Goal: Task Accomplishment & Management: Use online tool/utility

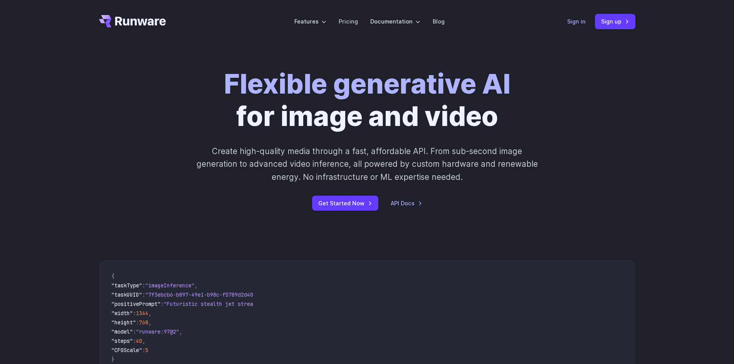
click at [576, 20] on link "Sign in" at bounding box center [576, 21] width 18 height 9
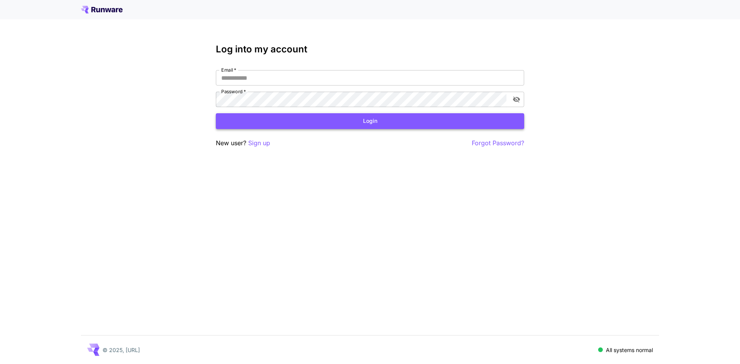
type input "**********"
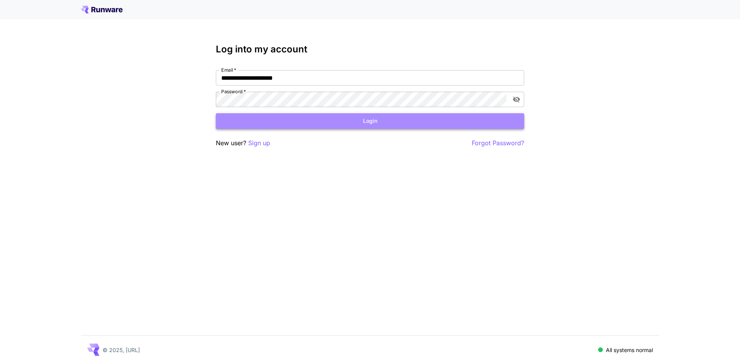
click at [345, 118] on button "Login" at bounding box center [370, 121] width 308 height 16
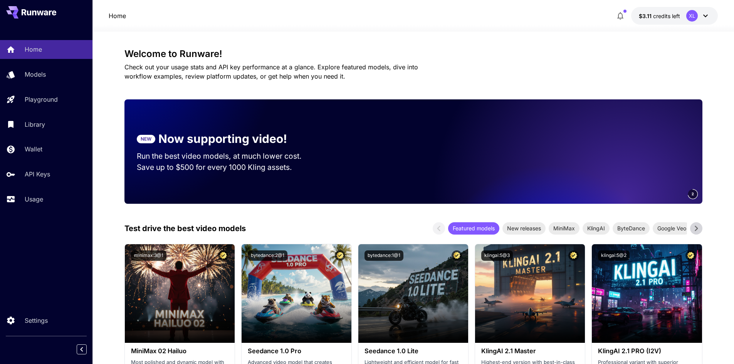
click at [657, 14] on span "credits left" at bounding box center [666, 16] width 27 height 7
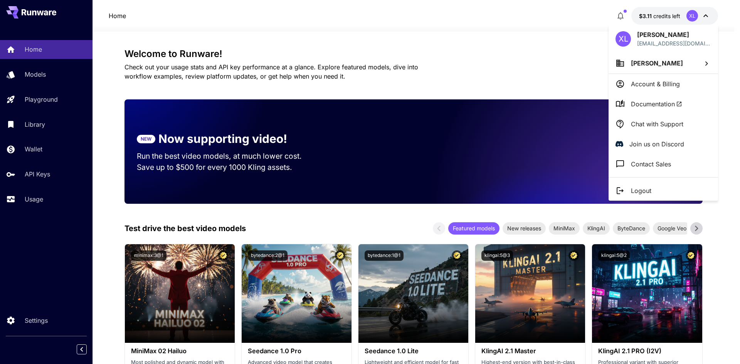
click at [657, 14] on div at bounding box center [370, 182] width 740 height 364
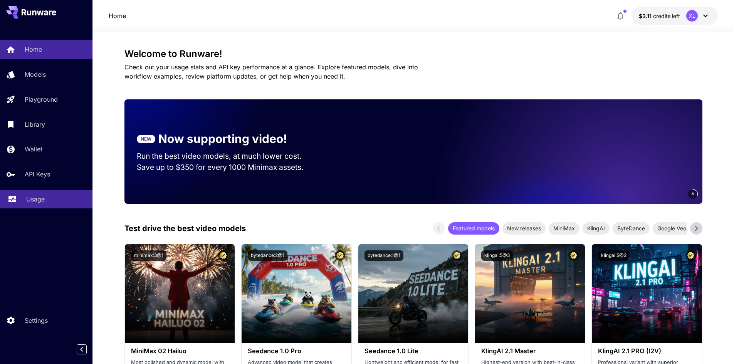
click at [45, 200] on p "Usage" at bounding box center [35, 199] width 18 height 9
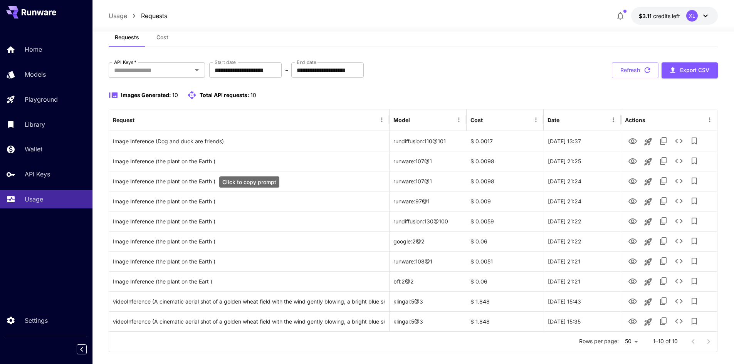
scroll to position [32, 0]
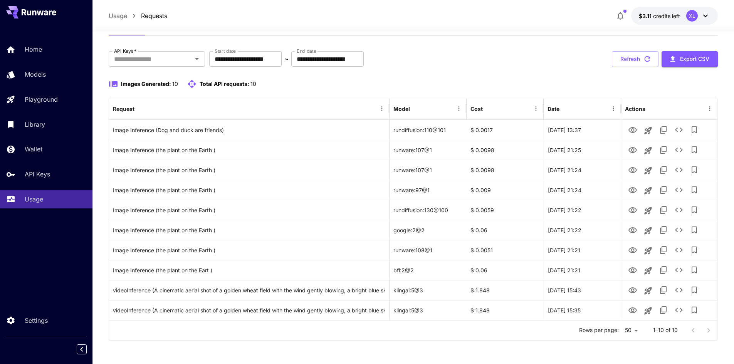
click at [709, 329] on div at bounding box center [700, 330] width 31 height 15
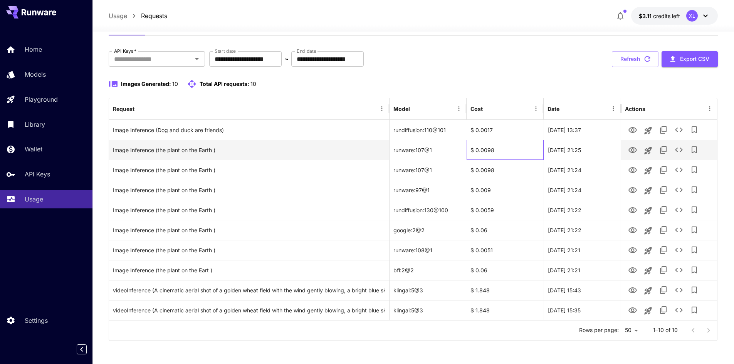
click at [497, 154] on div "$ 0.0098" at bounding box center [505, 150] width 77 height 20
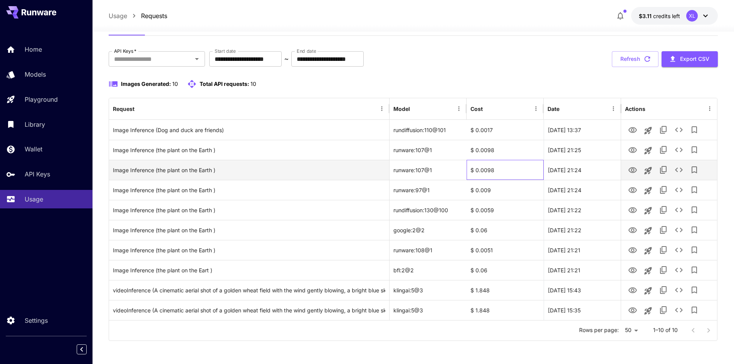
click at [497, 163] on div "$ 0.0098" at bounding box center [505, 170] width 77 height 20
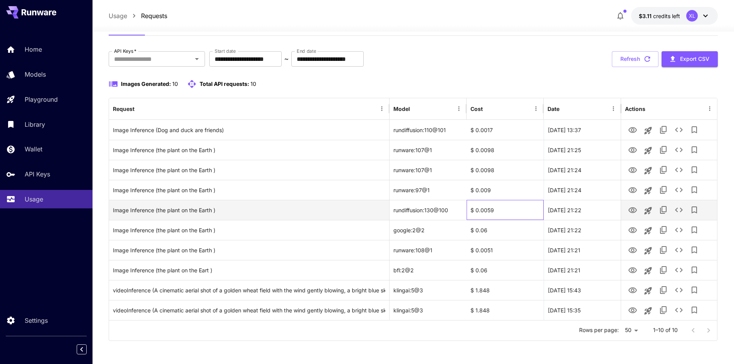
click at [517, 208] on div "$ 0.0059" at bounding box center [505, 210] width 77 height 20
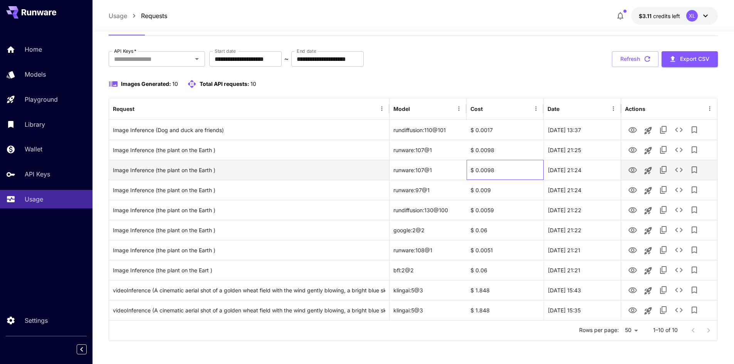
click at [522, 164] on div "$ 0.0098" at bounding box center [505, 170] width 77 height 20
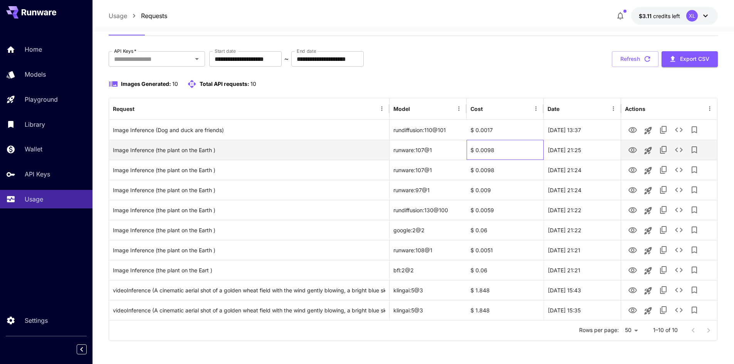
click at [516, 143] on div "$ 0.0098" at bounding box center [505, 150] width 77 height 20
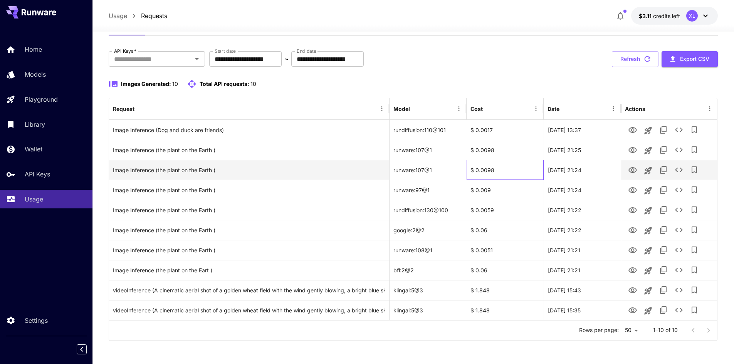
click at [516, 162] on div "$ 0.0098" at bounding box center [505, 170] width 77 height 20
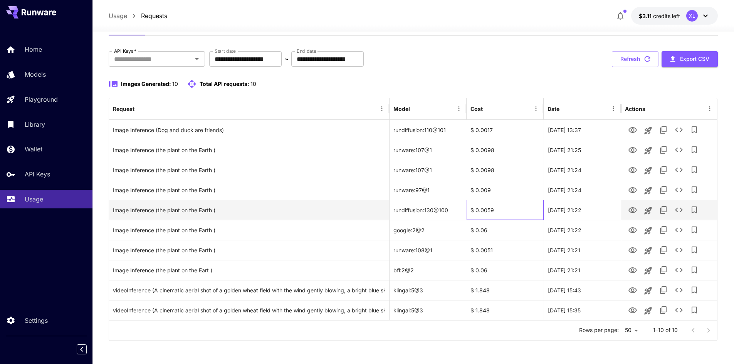
click at [521, 212] on div "$ 0.0059" at bounding box center [505, 210] width 77 height 20
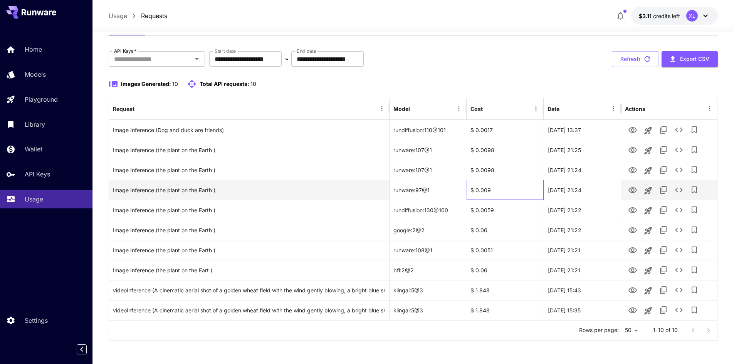
click at [519, 193] on div "$ 0.009" at bounding box center [505, 190] width 77 height 20
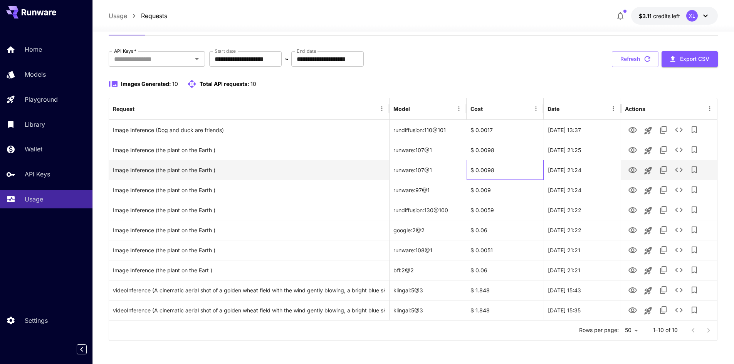
click at [512, 178] on div "$ 0.0098" at bounding box center [505, 170] width 77 height 20
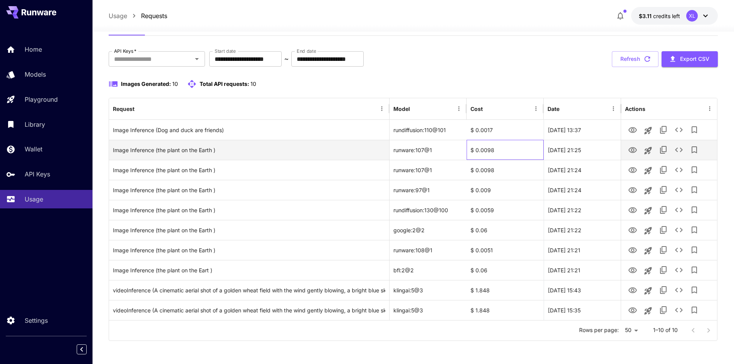
click at [509, 152] on div "$ 0.0098" at bounding box center [505, 150] width 77 height 20
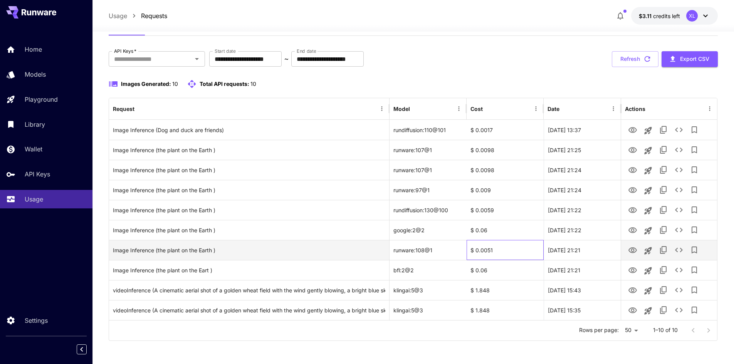
click at [510, 252] on div "$ 0.0051" at bounding box center [505, 250] width 77 height 20
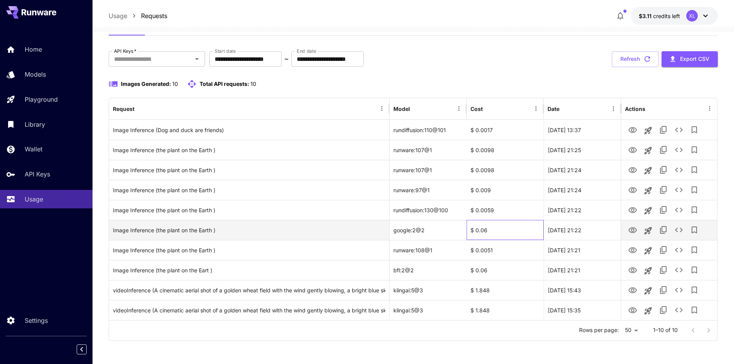
click at [502, 224] on div "$ 0.06" at bounding box center [505, 230] width 77 height 20
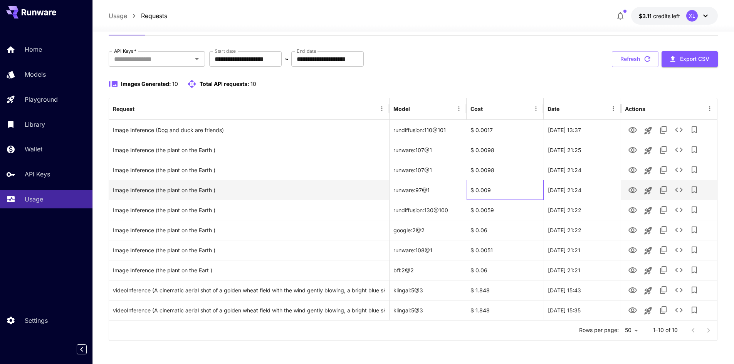
click at [504, 182] on div "$ 0.009" at bounding box center [505, 190] width 77 height 20
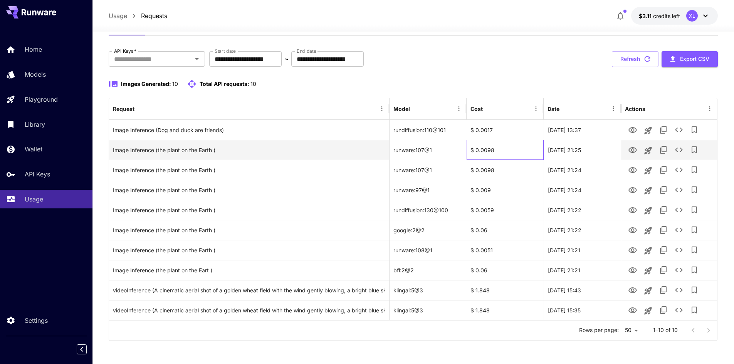
click at [490, 159] on div "$ 0.0098" at bounding box center [505, 150] width 77 height 20
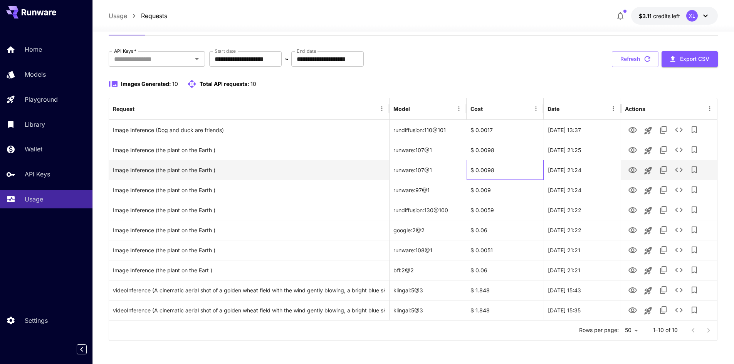
click at [489, 172] on div "$ 0.0098" at bounding box center [505, 170] width 77 height 20
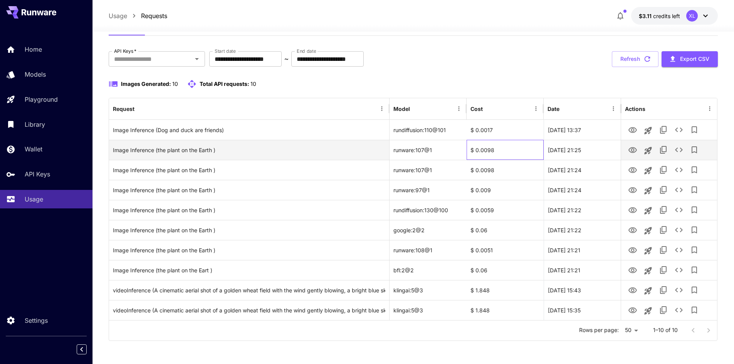
drag, startPoint x: 492, startPoint y: 158, endPoint x: 500, endPoint y: 139, distance: 19.5
click at [493, 158] on div "$ 0.0098" at bounding box center [505, 150] width 77 height 20
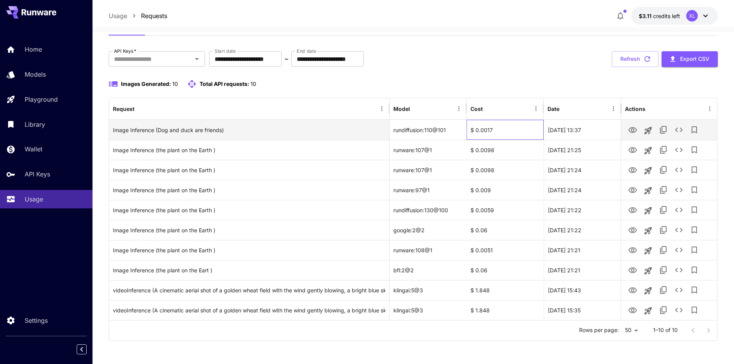
click at [501, 137] on div "$ 0.0017" at bounding box center [505, 130] width 77 height 20
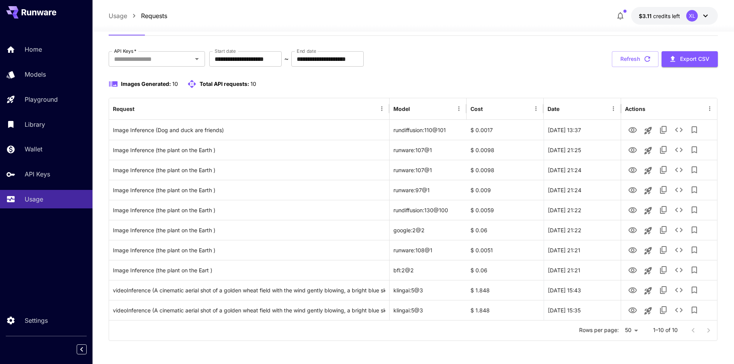
click at [712, 330] on div at bounding box center [700, 330] width 31 height 15
click at [708, 330] on div at bounding box center [700, 330] width 31 height 15
drag, startPoint x: 690, startPoint y: 331, endPoint x: 697, endPoint y: 330, distance: 7.4
click at [690, 330] on div at bounding box center [700, 330] width 31 height 15
drag, startPoint x: 707, startPoint y: 331, endPoint x: 715, endPoint y: 332, distance: 8.2
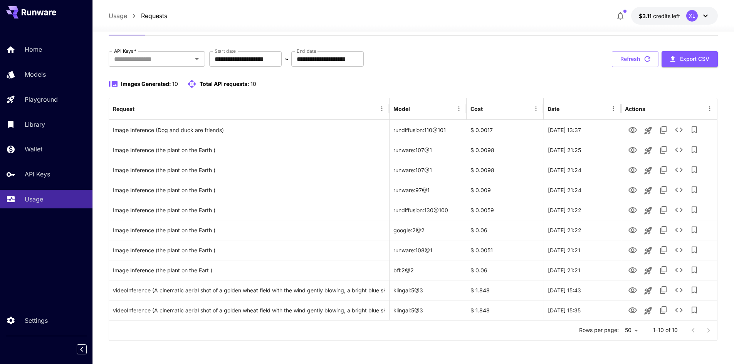
click at [708, 331] on div at bounding box center [700, 330] width 31 height 15
click at [715, 332] on div at bounding box center [700, 330] width 31 height 15
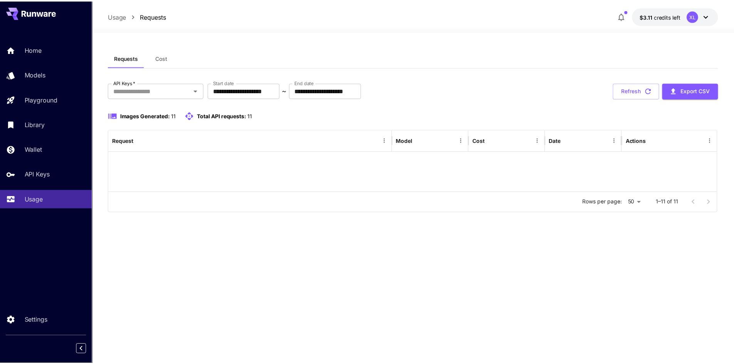
scroll to position [32, 0]
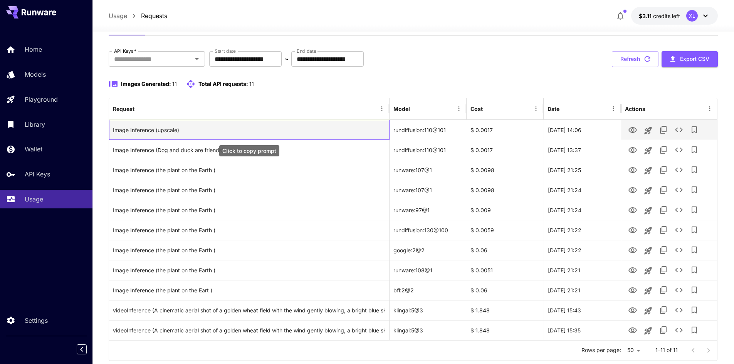
click at [147, 129] on div "Image Inference (upscale)" at bounding box center [249, 130] width 272 height 20
click at [259, 129] on div "Image Inference (upscale)" at bounding box center [249, 130] width 272 height 20
drag, startPoint x: 451, startPoint y: 129, endPoint x: 362, endPoint y: 138, distance: 89.8
click at [362, 138] on div "Image Inference (upscale) rundiffusion:110@101 $ 0.0017 25 Aug, 2025 14:06" at bounding box center [413, 130] width 608 height 20
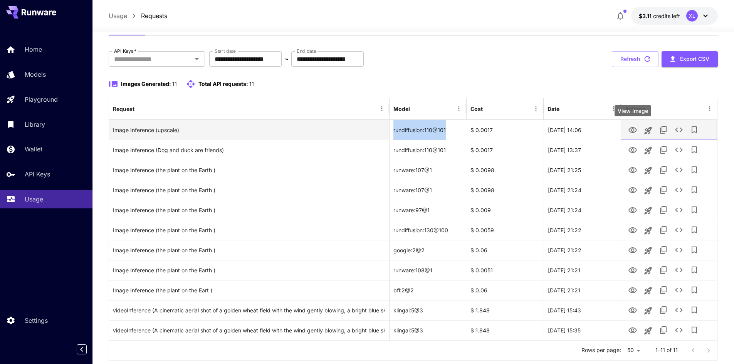
click at [629, 129] on icon "View Image" at bounding box center [632, 130] width 8 height 6
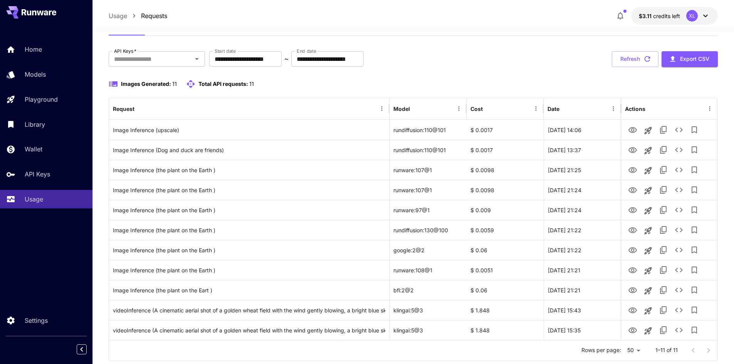
click at [473, 65] on div "**********" at bounding box center [414, 59] width 610 height 16
click at [657, 13] on span "credits left" at bounding box center [666, 16] width 27 height 7
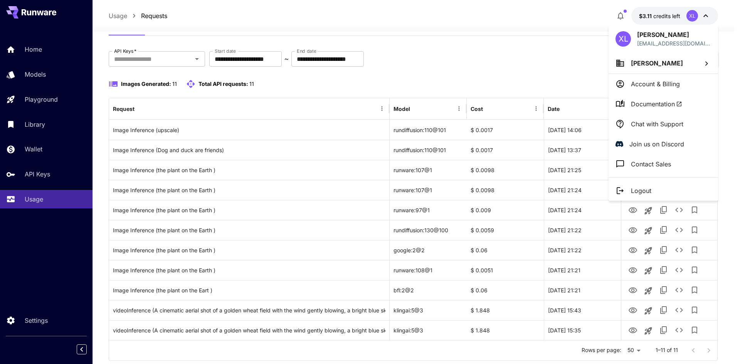
click at [657, 16] on div at bounding box center [370, 182] width 740 height 364
